Goal: Book appointment/travel/reservation

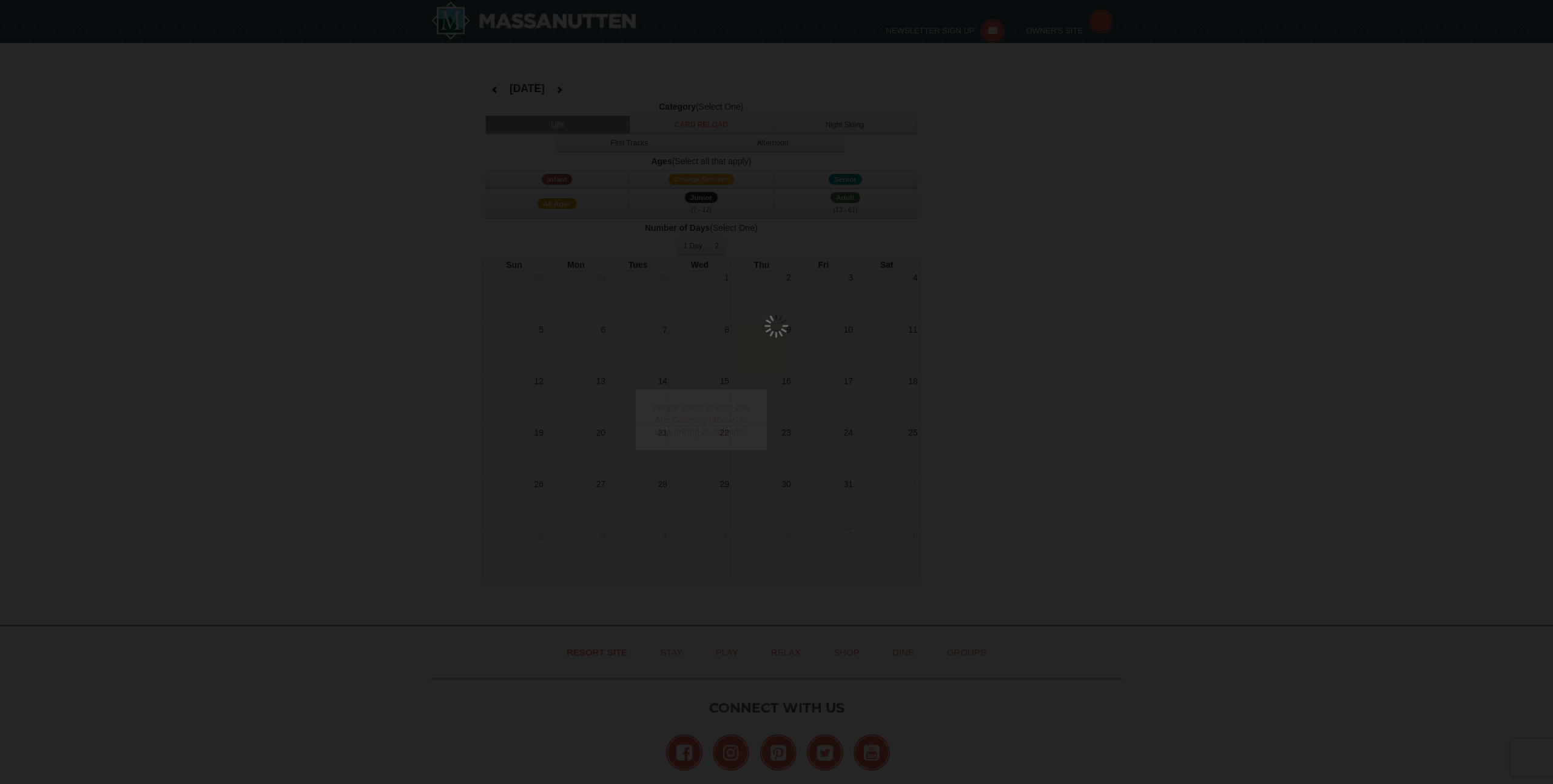
select select "10"
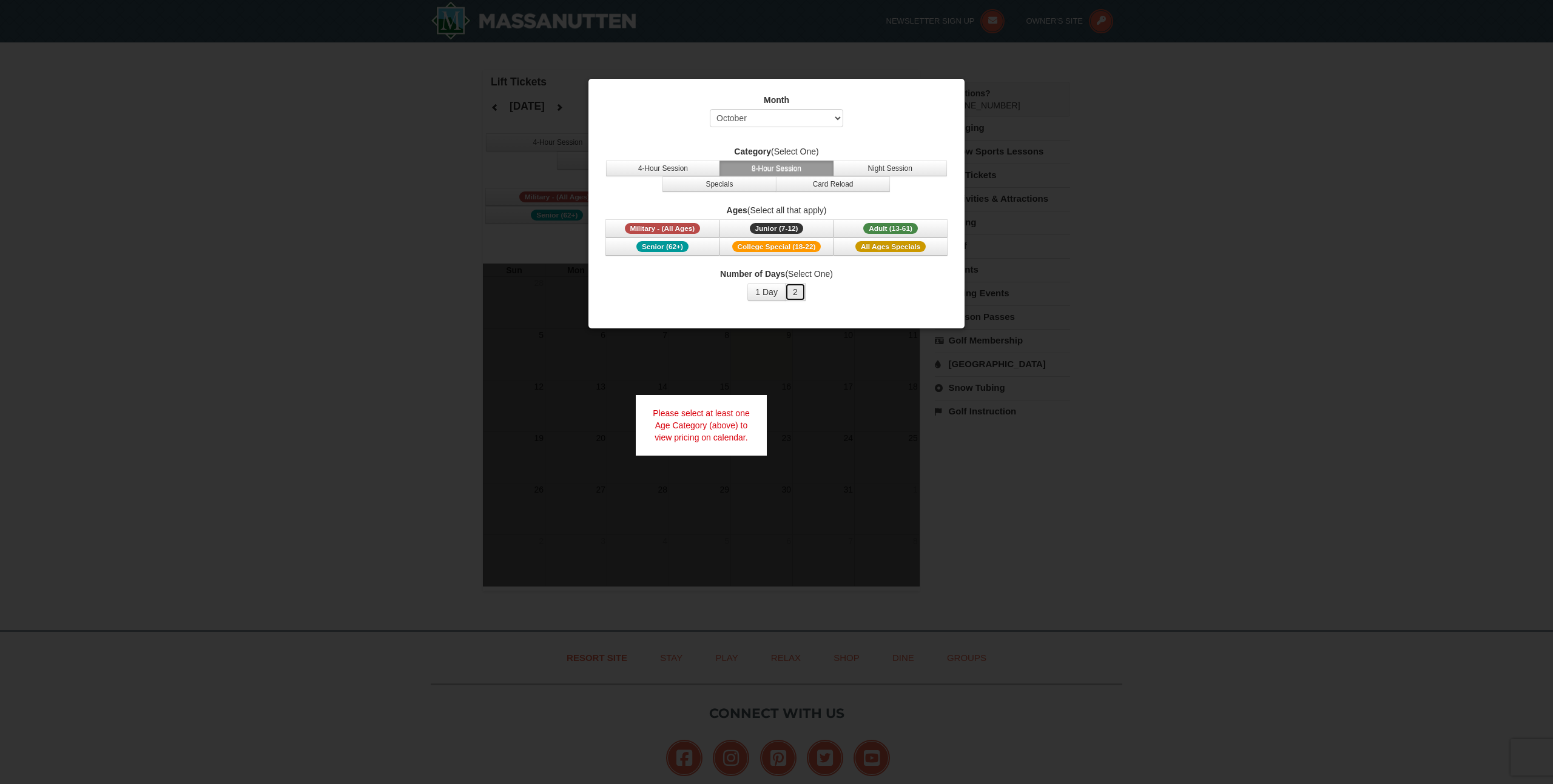
click at [794, 292] on button "2" at bounding box center [794, 292] width 20 height 18
click at [869, 247] on span "All Ages Specials" at bounding box center [890, 246] width 70 height 11
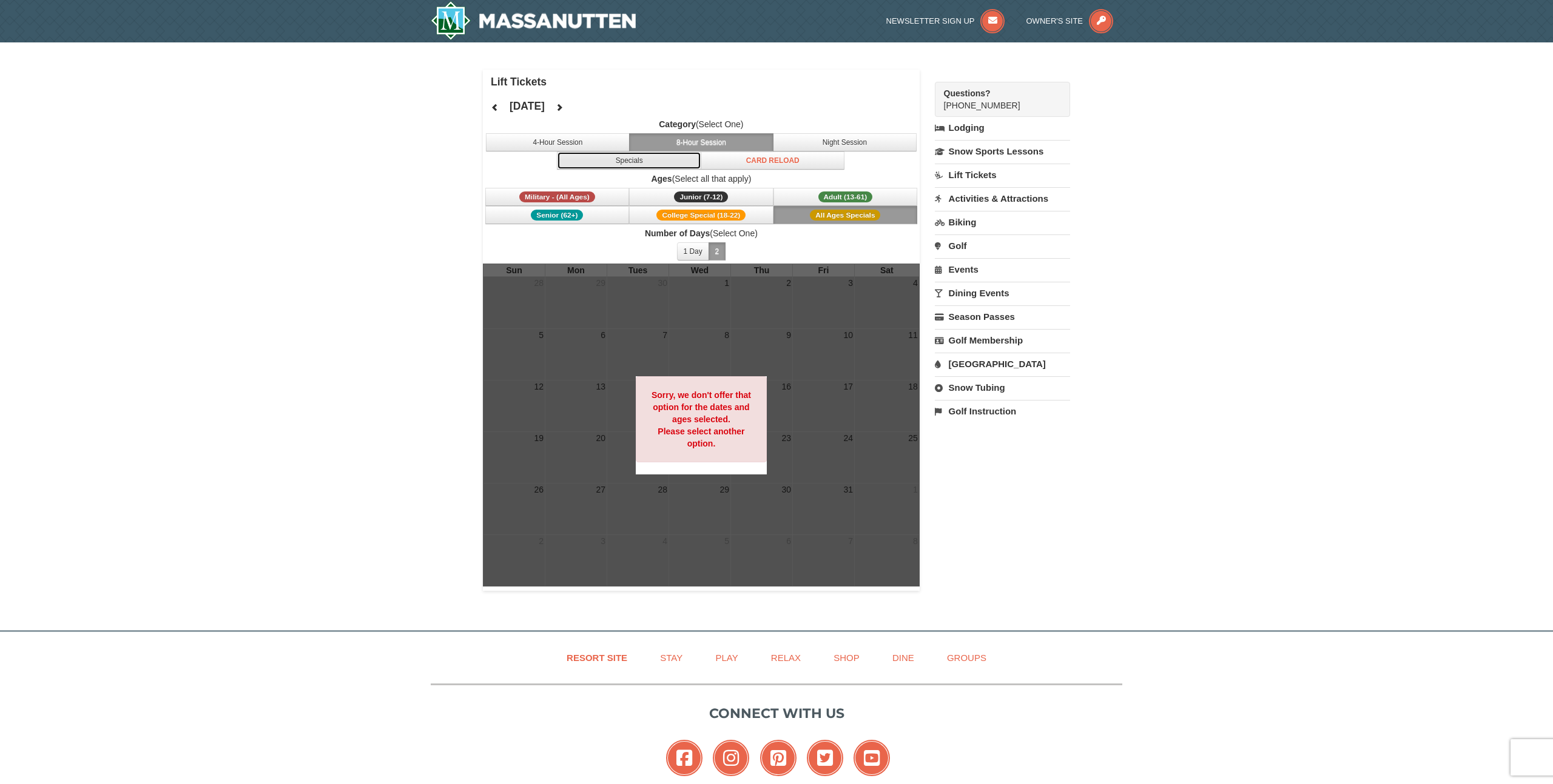
click at [652, 161] on button "Specials" at bounding box center [629, 160] width 144 height 18
click at [679, 141] on button "8-Hour Session" at bounding box center [701, 142] width 144 height 18
click at [824, 201] on span "Adult (13-61)" at bounding box center [845, 197] width 55 height 11
click at [715, 250] on button "2" at bounding box center [718, 251] width 18 height 18
click at [699, 253] on button "1 Day" at bounding box center [693, 251] width 33 height 18
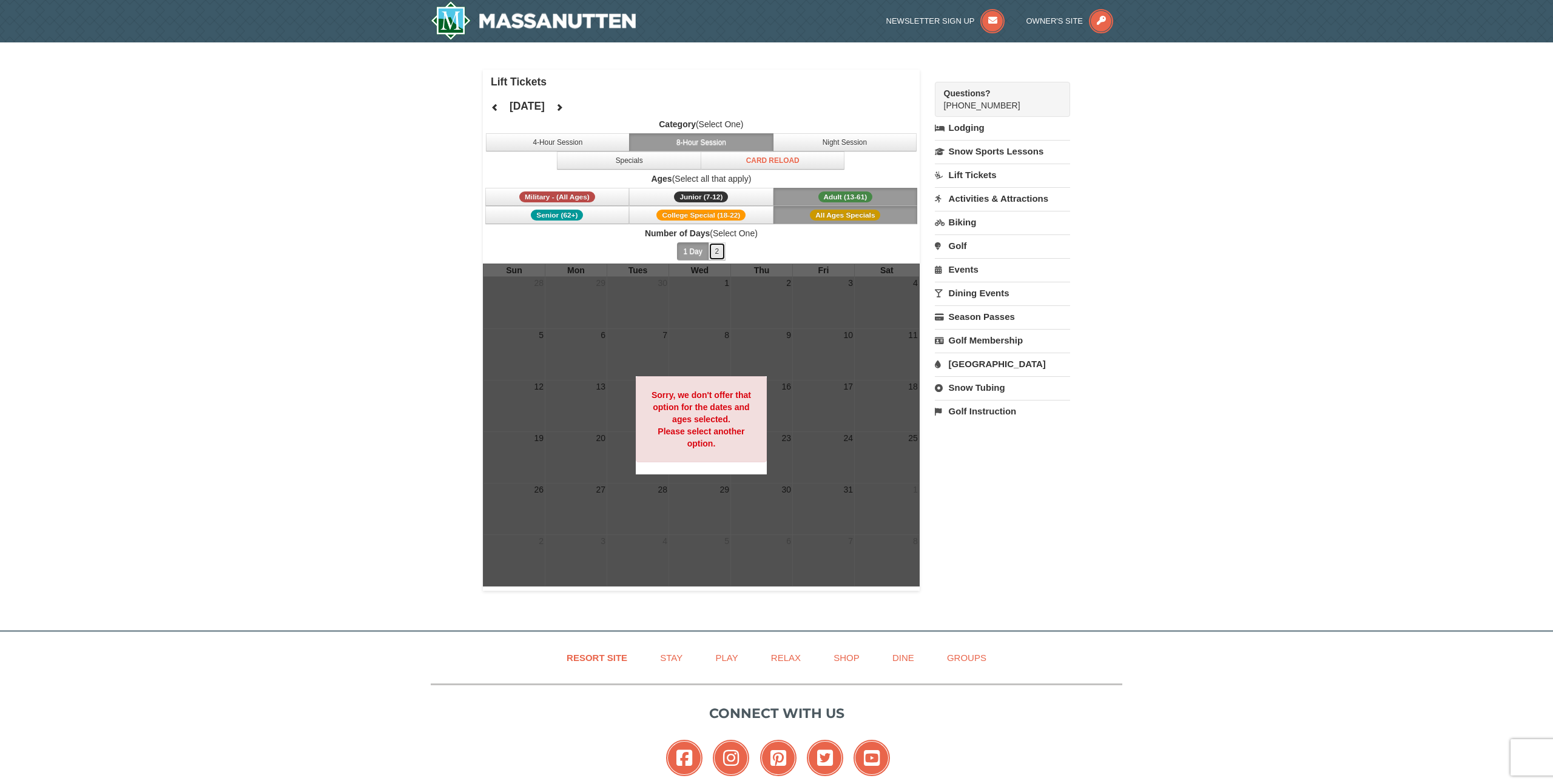
click at [716, 253] on button "2" at bounding box center [718, 251] width 18 height 18
click at [564, 105] on icon at bounding box center [559, 107] width 9 height 9
click at [829, 220] on span "All Ages Specials" at bounding box center [845, 215] width 70 height 11
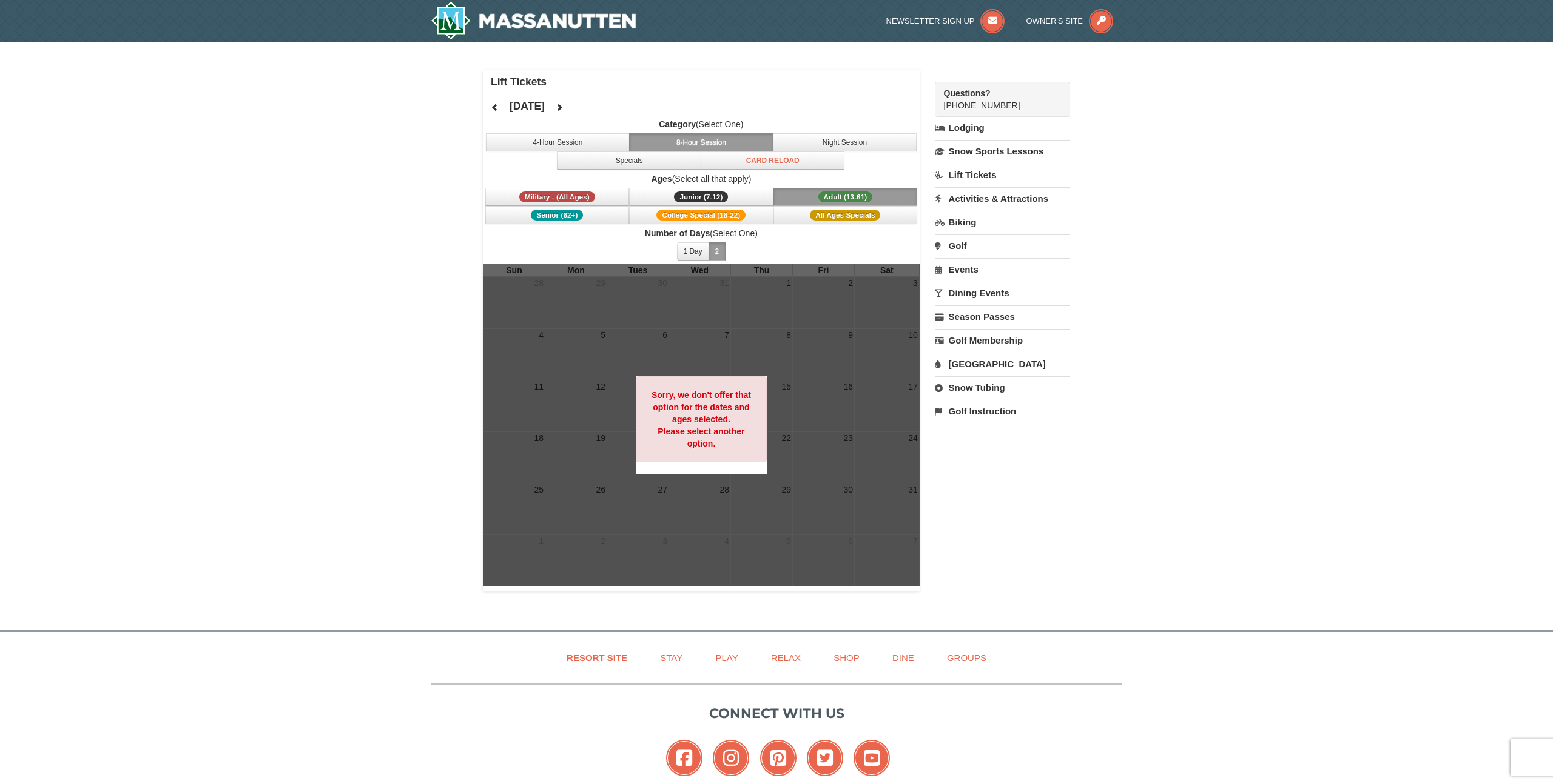
click at [820, 196] on span "Adult (13-61)" at bounding box center [845, 197] width 55 height 11
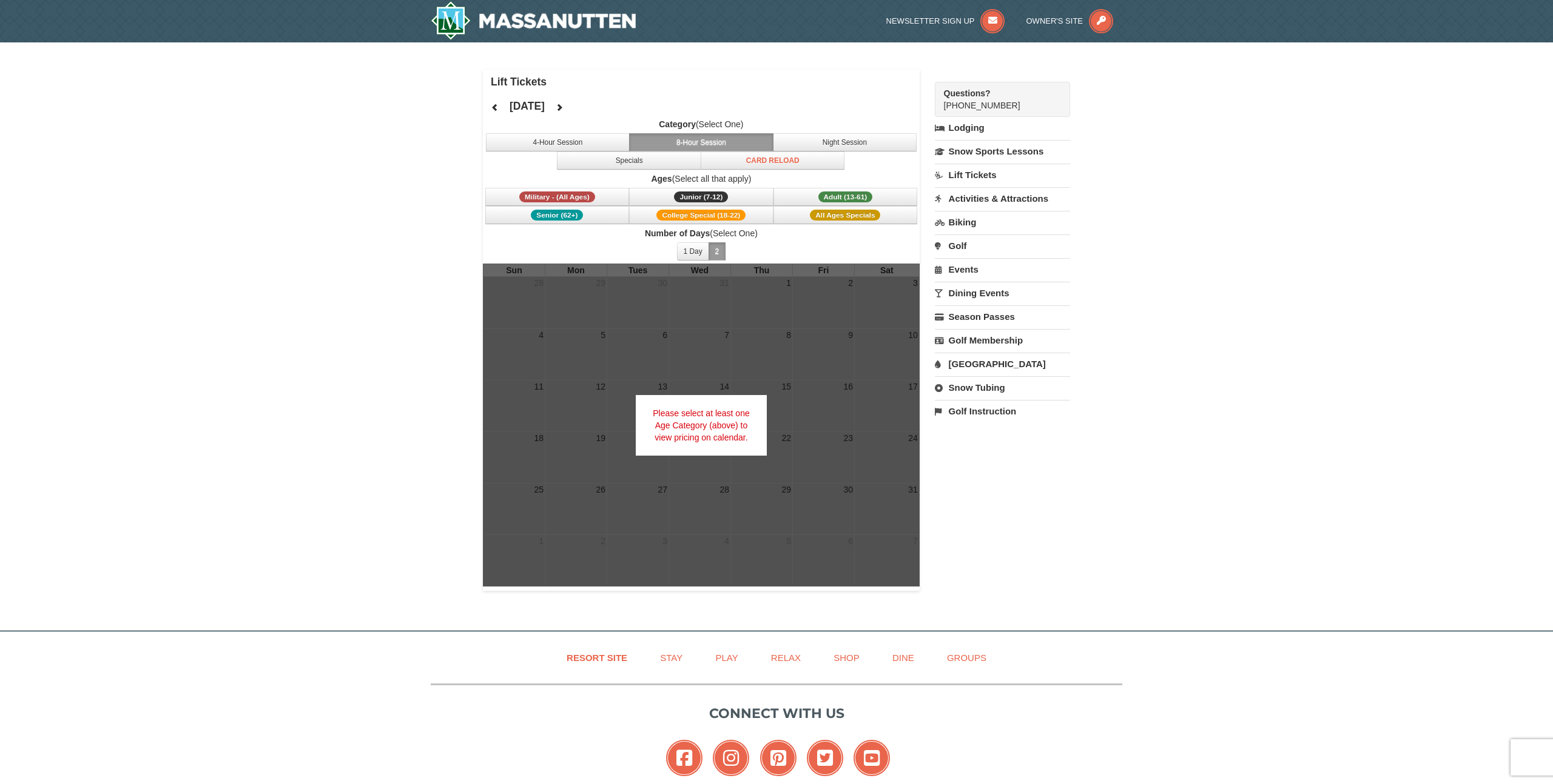
click at [704, 141] on button "8-Hour Session" at bounding box center [701, 142] width 144 height 18
click at [576, 143] on button "4-Hour Session" at bounding box center [558, 142] width 144 height 18
click at [610, 165] on button "Specials" at bounding box center [629, 160] width 144 height 18
click at [822, 132] on span "Category (Select One) 4-Hour Session 8-Hour Session Night Session Specials Card…" at bounding box center [701, 143] width 437 height 52
click at [812, 200] on button "Adult (13-61) (13 - 61)" at bounding box center [845, 197] width 144 height 18
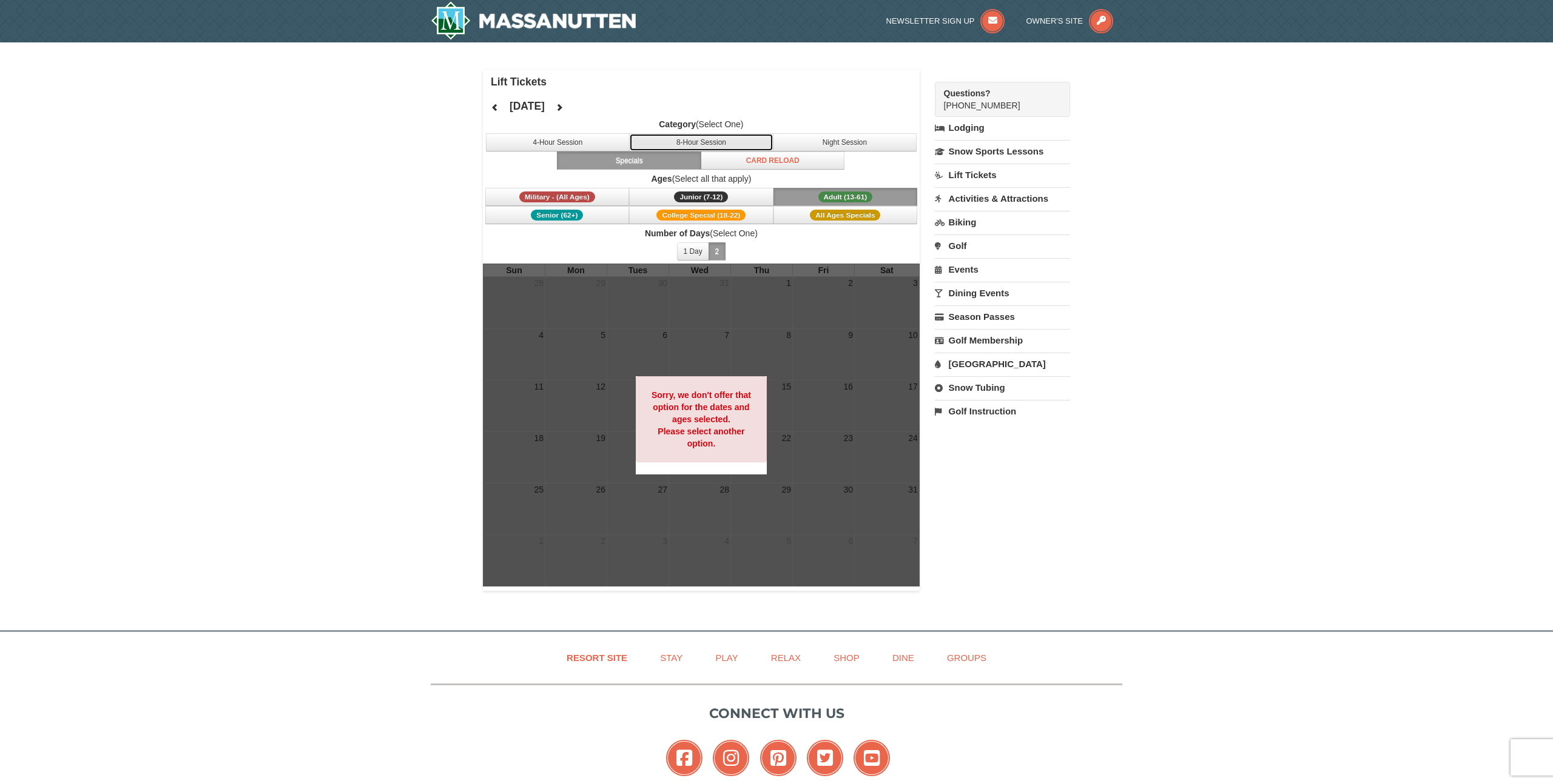
click at [674, 146] on button "8-Hour Session" at bounding box center [701, 142] width 144 height 18
click at [834, 143] on button "Night Session" at bounding box center [845, 142] width 144 height 18
click at [575, 142] on button "4-Hour Session" at bounding box center [558, 142] width 144 height 18
click at [533, 183] on label "Ages (Select all that apply)" at bounding box center [701, 179] width 437 height 12
click at [691, 220] on span "College Special (18-22)" at bounding box center [700, 215] width 89 height 11
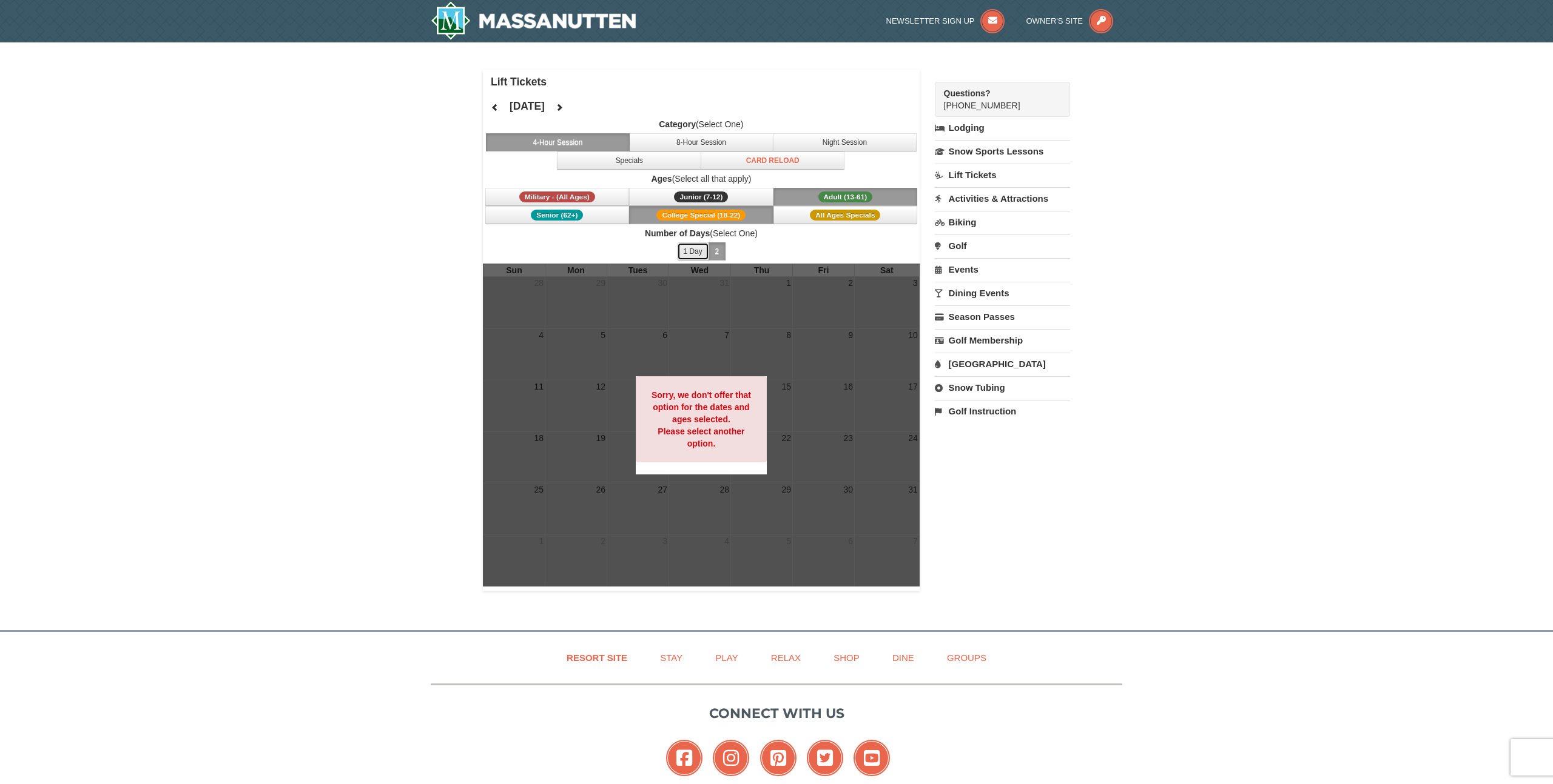
click at [690, 253] on button "1 Day" at bounding box center [693, 251] width 33 height 18
click at [733, 206] on button "College Special (18-22)" at bounding box center [701, 214] width 144 height 18
click at [813, 240] on span "Number of Days (Select One) 1 Day 2 3 4 5 6 7 8 9 10 11 12 13 14 15" at bounding box center [701, 245] width 437 height 36
click at [982, 174] on link "Lift Tickets" at bounding box center [1003, 175] width 135 height 23
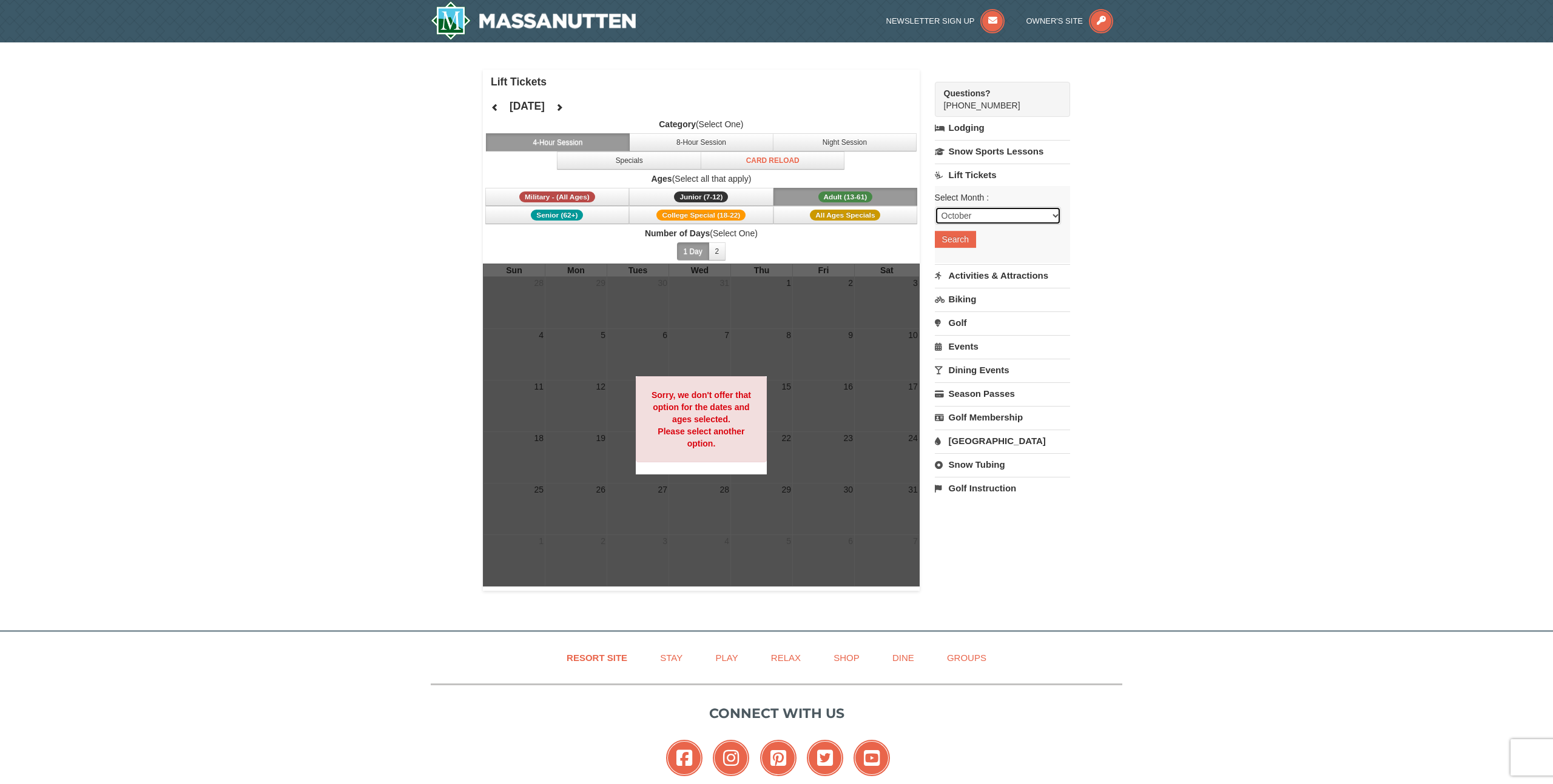
click at [980, 216] on select "October November December January February March April May June July August Sep…" at bounding box center [997, 215] width 126 height 18
select select "12"
click at [935, 207] on select "October November December January February March April May June July August Sep…" at bounding box center [997, 215] width 126 height 18
click at [951, 244] on button "Search" at bounding box center [955, 239] width 41 height 17
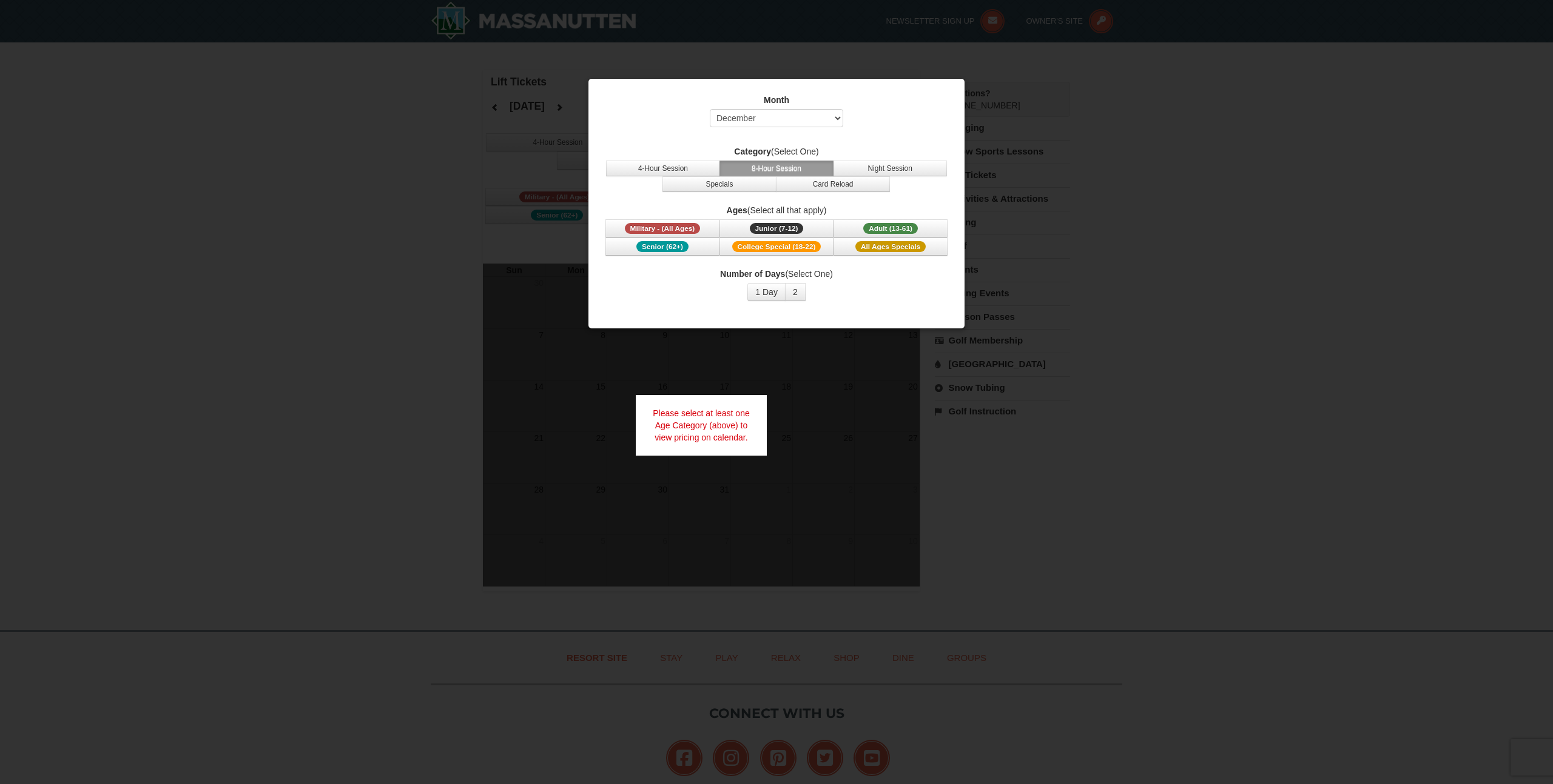
click at [869, 370] on div at bounding box center [776, 392] width 1553 height 784
click at [818, 115] on select "Select October November December January February March April May June July Aug…" at bounding box center [776, 118] width 134 height 18
select select "1"
click at [710, 109] on select "Select October November December January February March April May June July Aug…" at bounding box center [776, 118] width 134 height 18
click at [892, 223] on span "Adult (13-61)" at bounding box center [890, 229] width 55 height 11
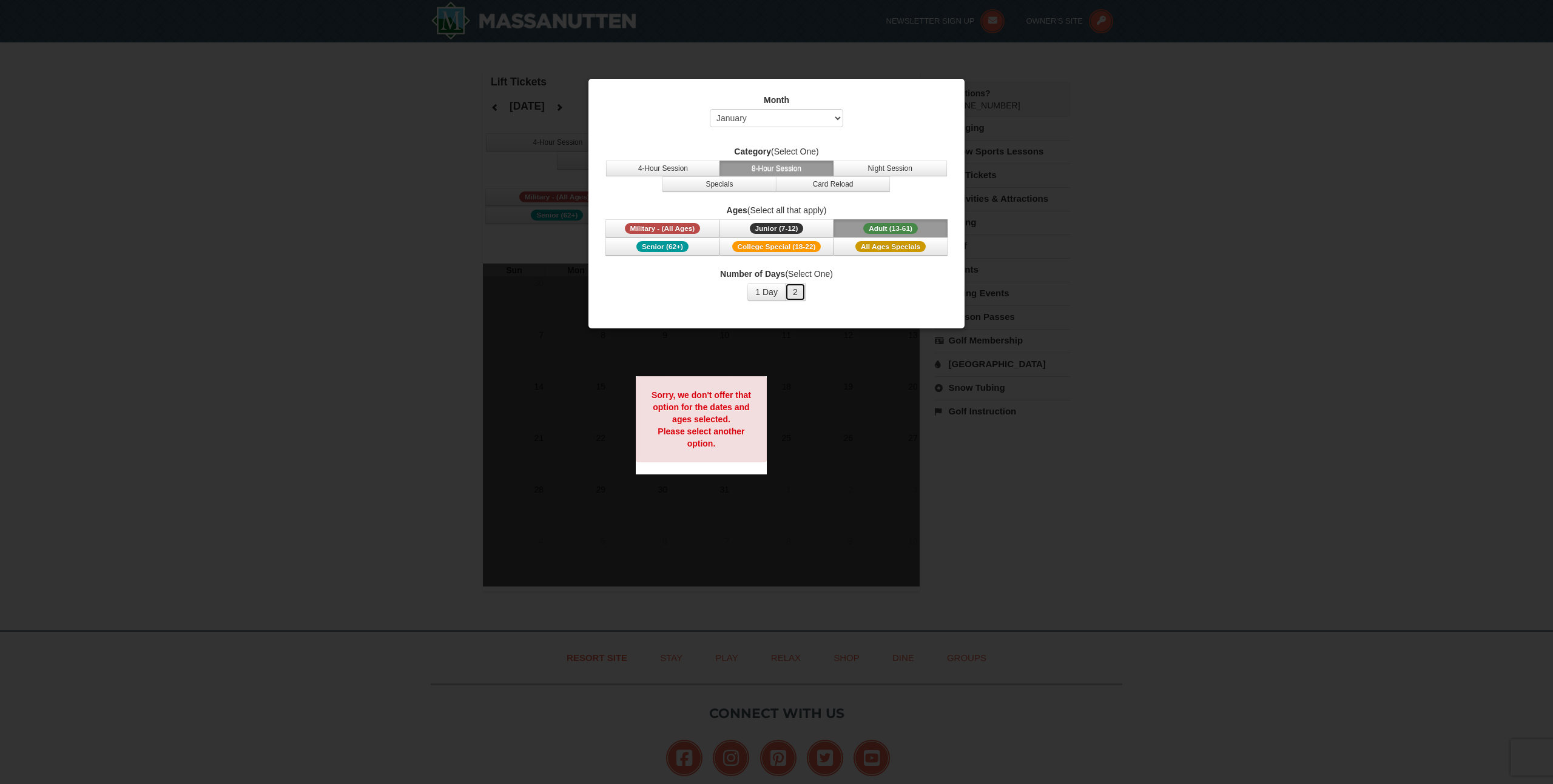
click at [796, 293] on button "2" at bounding box center [794, 292] width 20 height 18
